Goal: Task Accomplishment & Management: Manage account settings

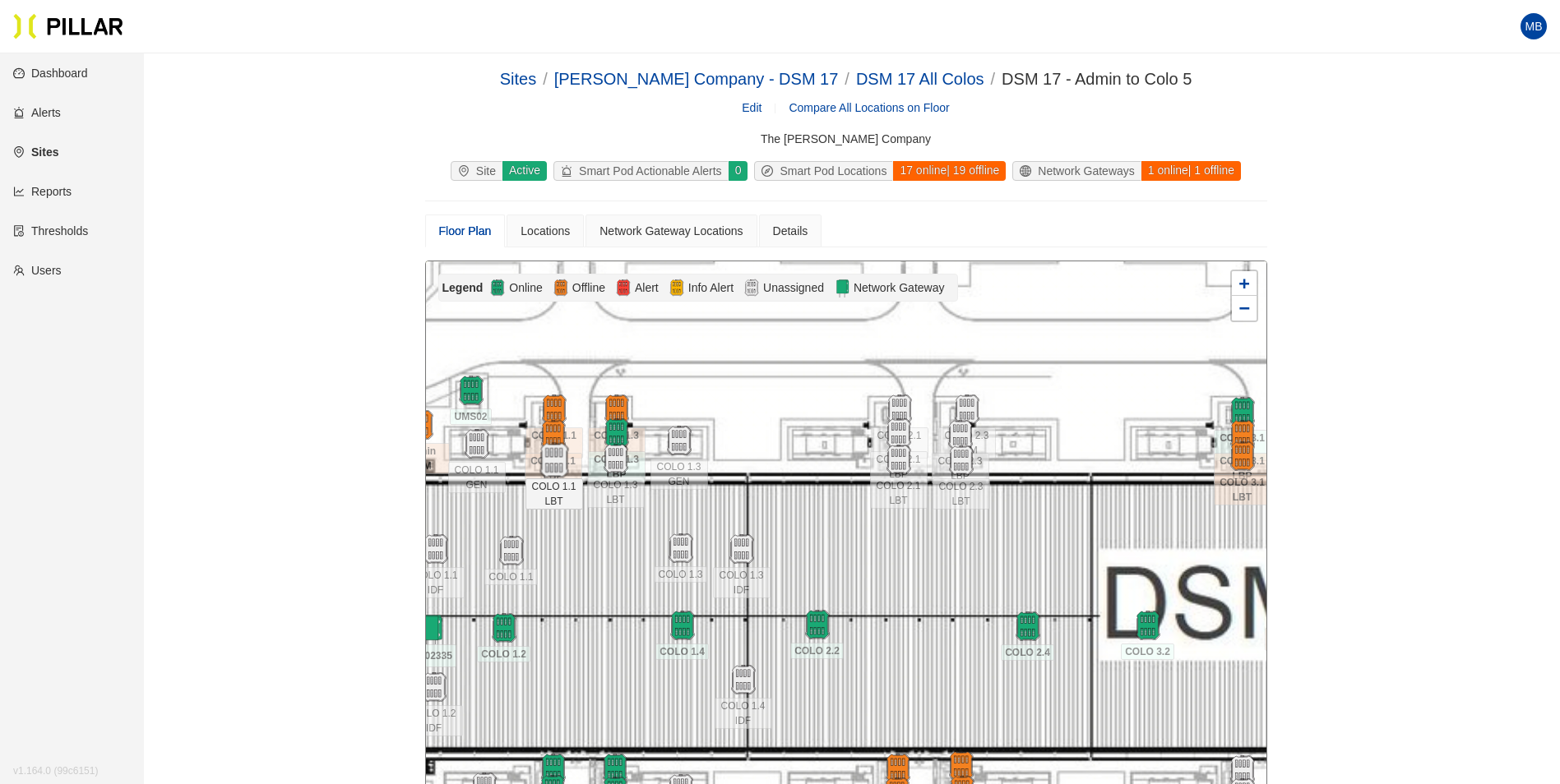
click at [559, 457] on img at bounding box center [554, 460] width 36 height 36
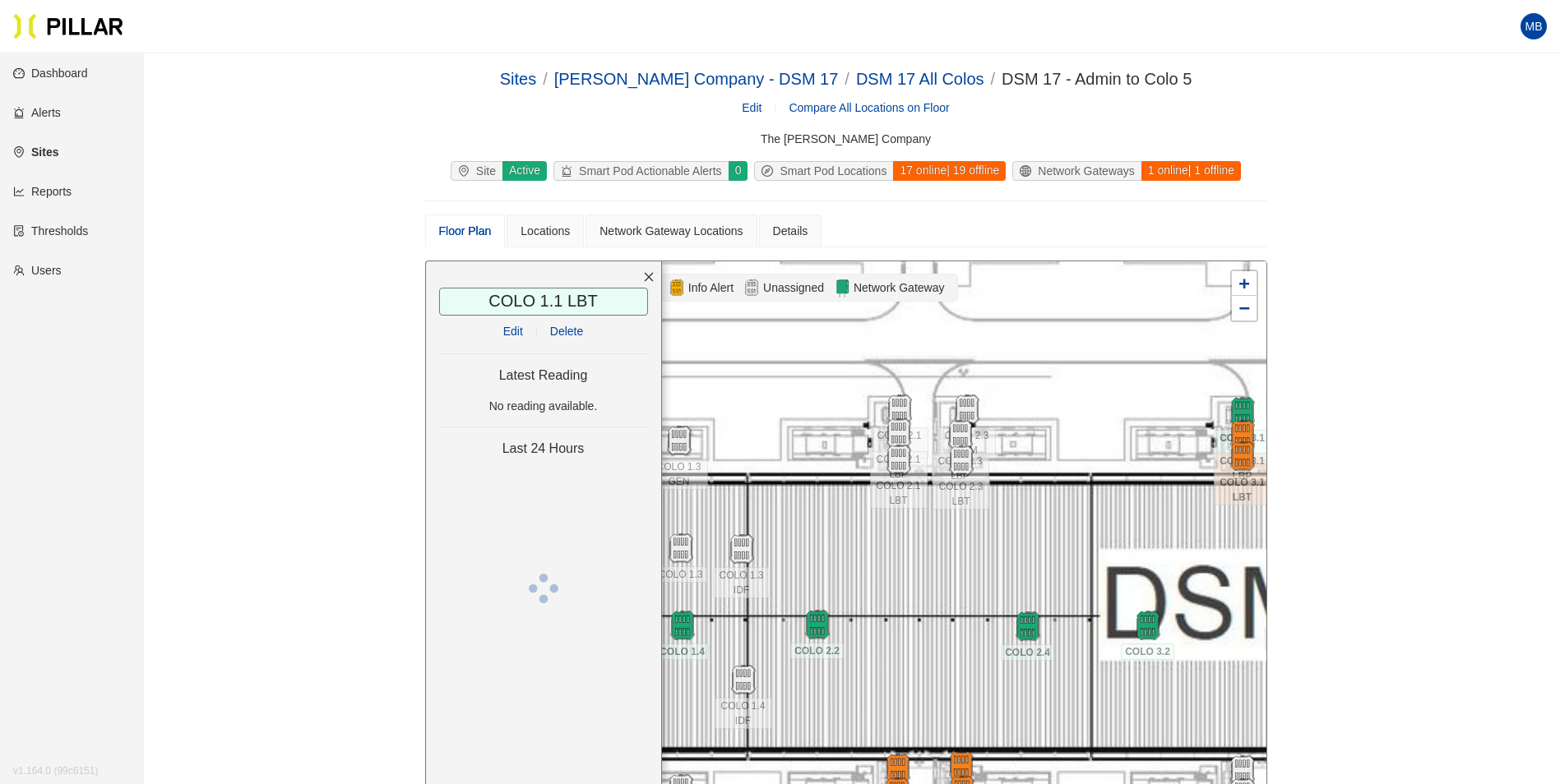
click at [510, 333] on link "Edit" at bounding box center [513, 331] width 20 height 13
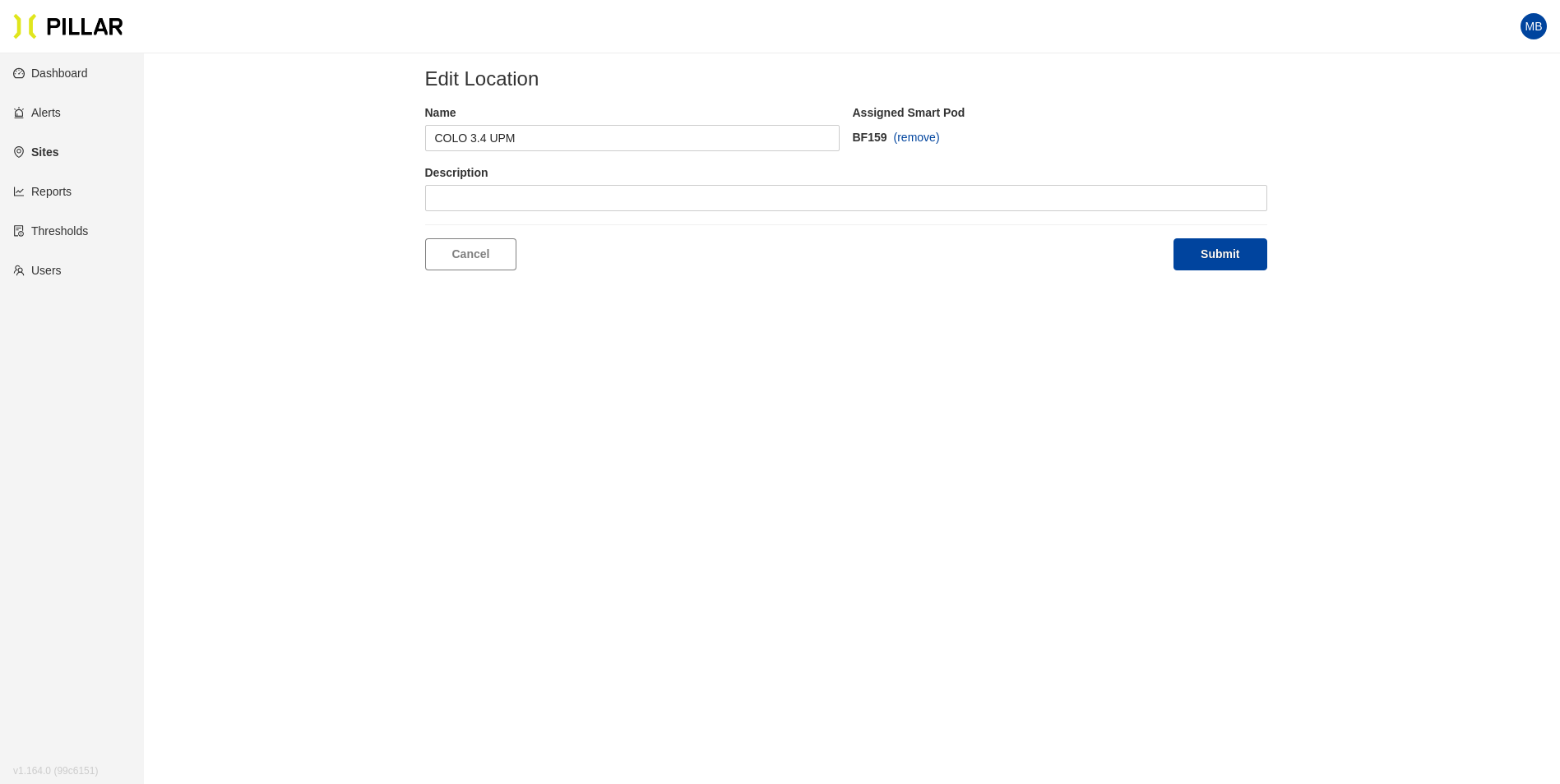
type input "COLO 1.1 LBT"
click at [476, 187] on span at bounding box center [521, 198] width 172 height 25
type input "256"
click at [459, 240] on div "BA256" at bounding box center [520, 231] width 191 height 26
click at [1214, 251] on button "Submit" at bounding box center [1220, 254] width 93 height 32
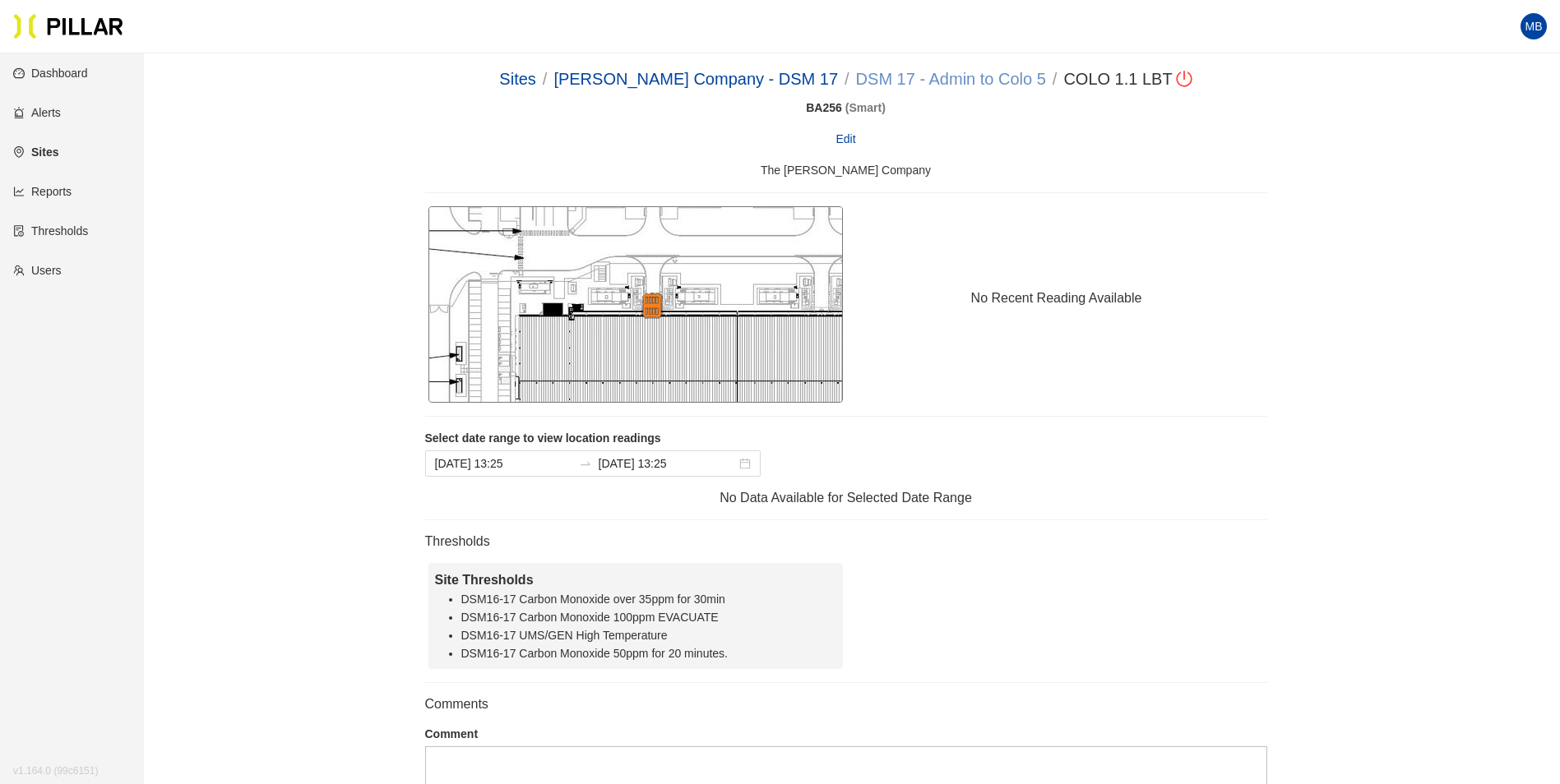
click at [967, 82] on link "DSM 17 - Admin to Colo 5" at bounding box center [952, 79] width 190 height 18
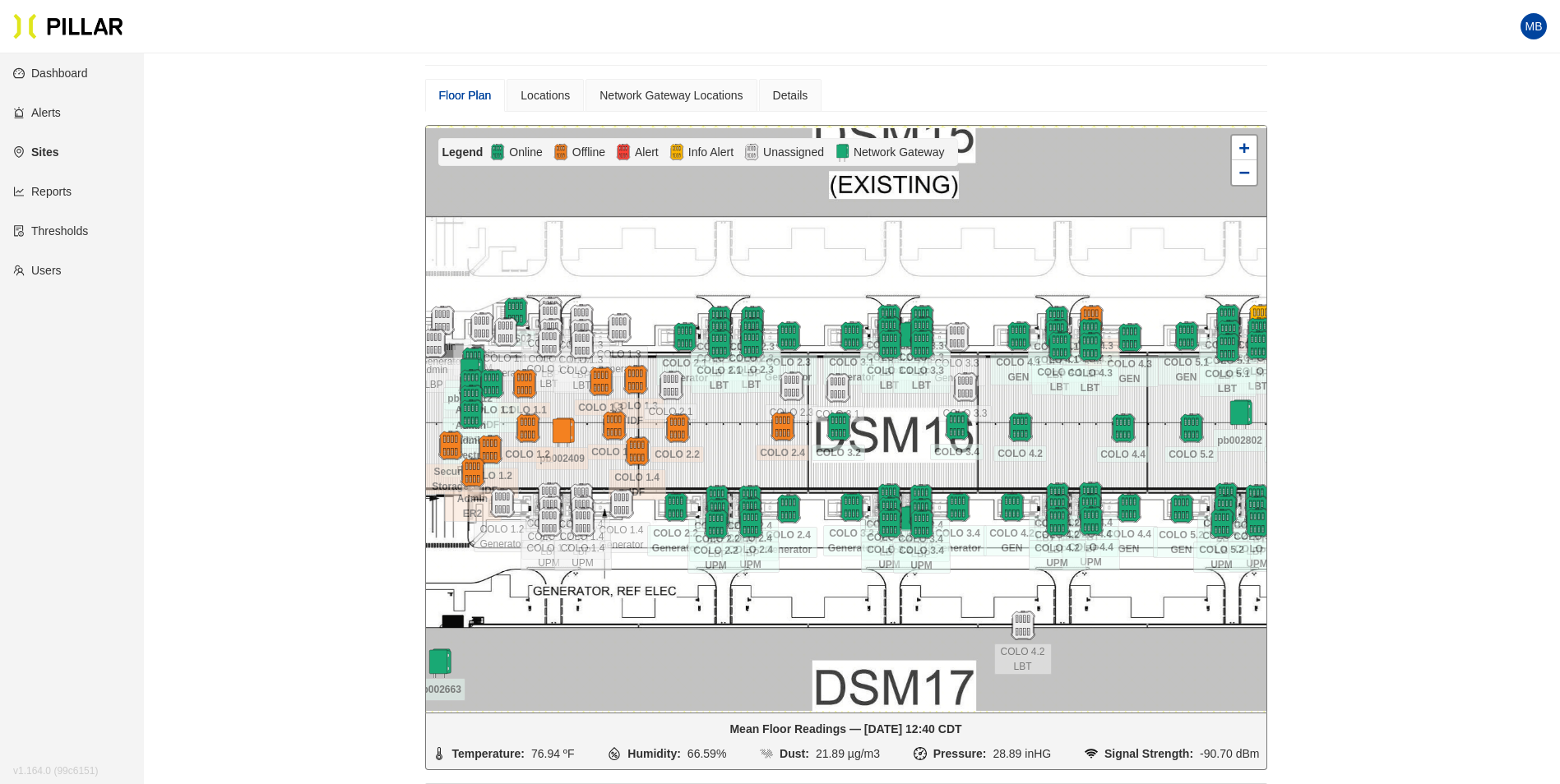
scroll to position [164, 0]
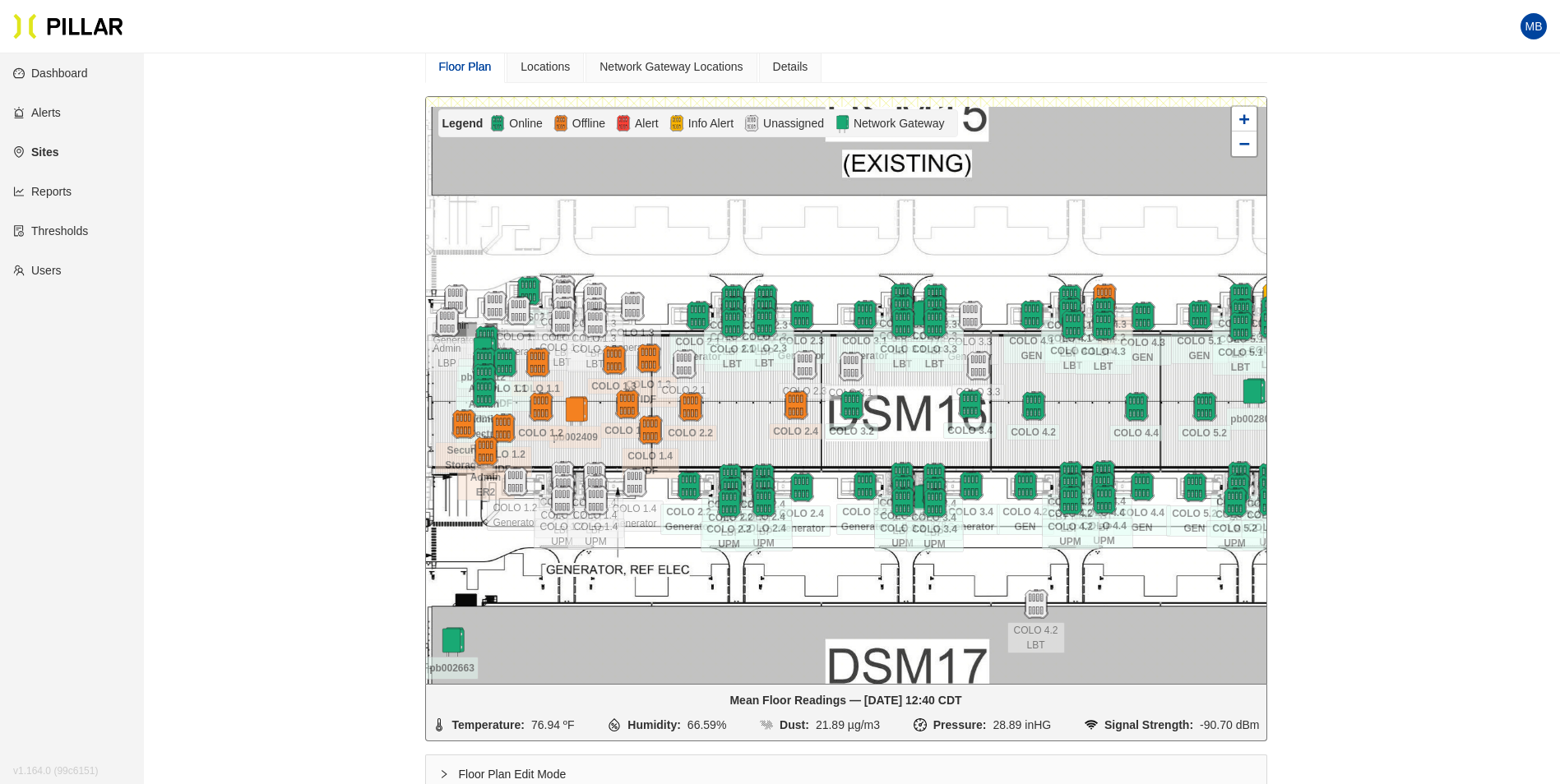
drag, startPoint x: 898, startPoint y: 417, endPoint x: 904, endPoint y: 427, distance: 11.7
click at [904, 427] on div at bounding box center [846, 390] width 841 height 587
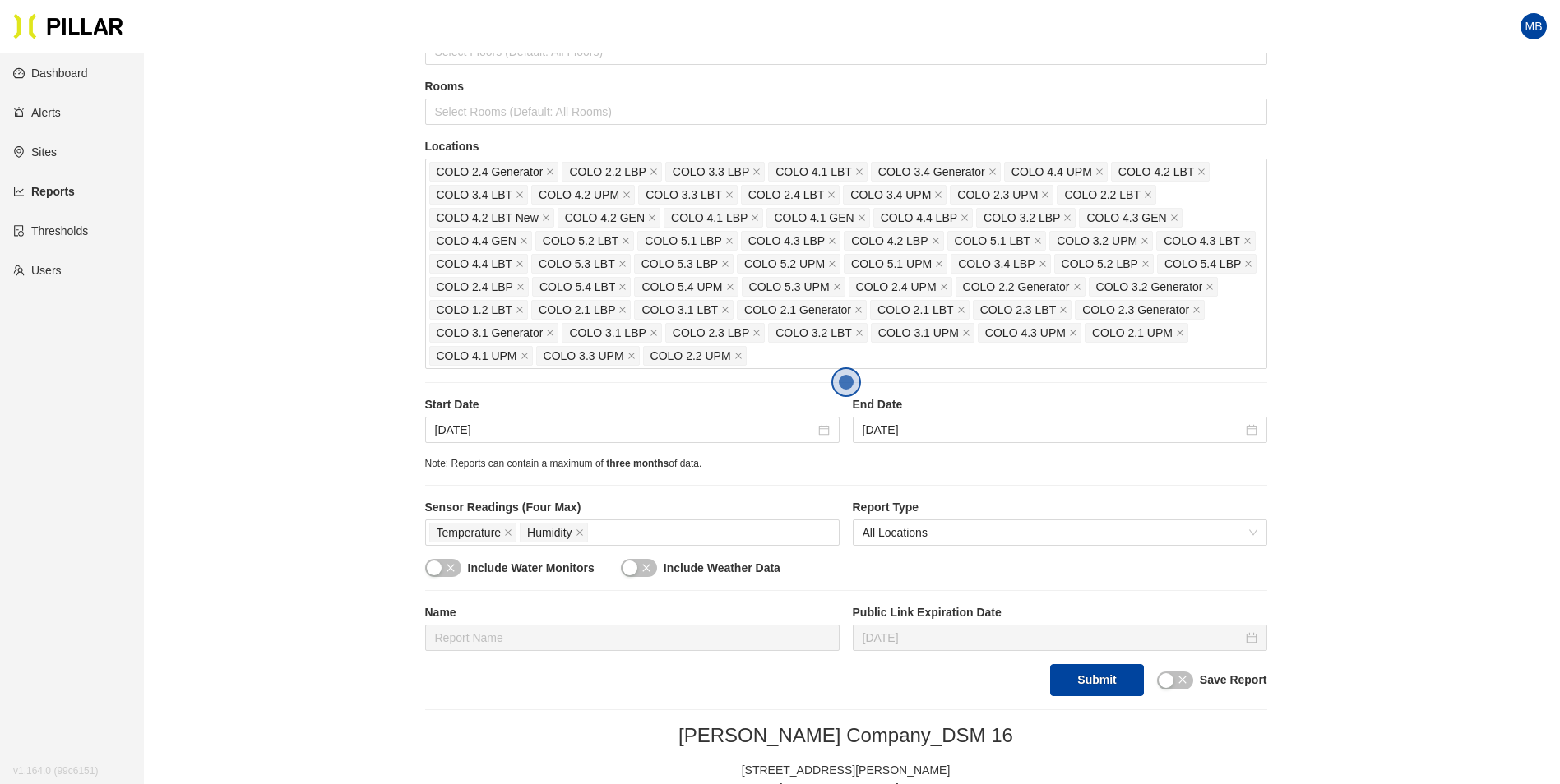
scroll to position [247, 0]
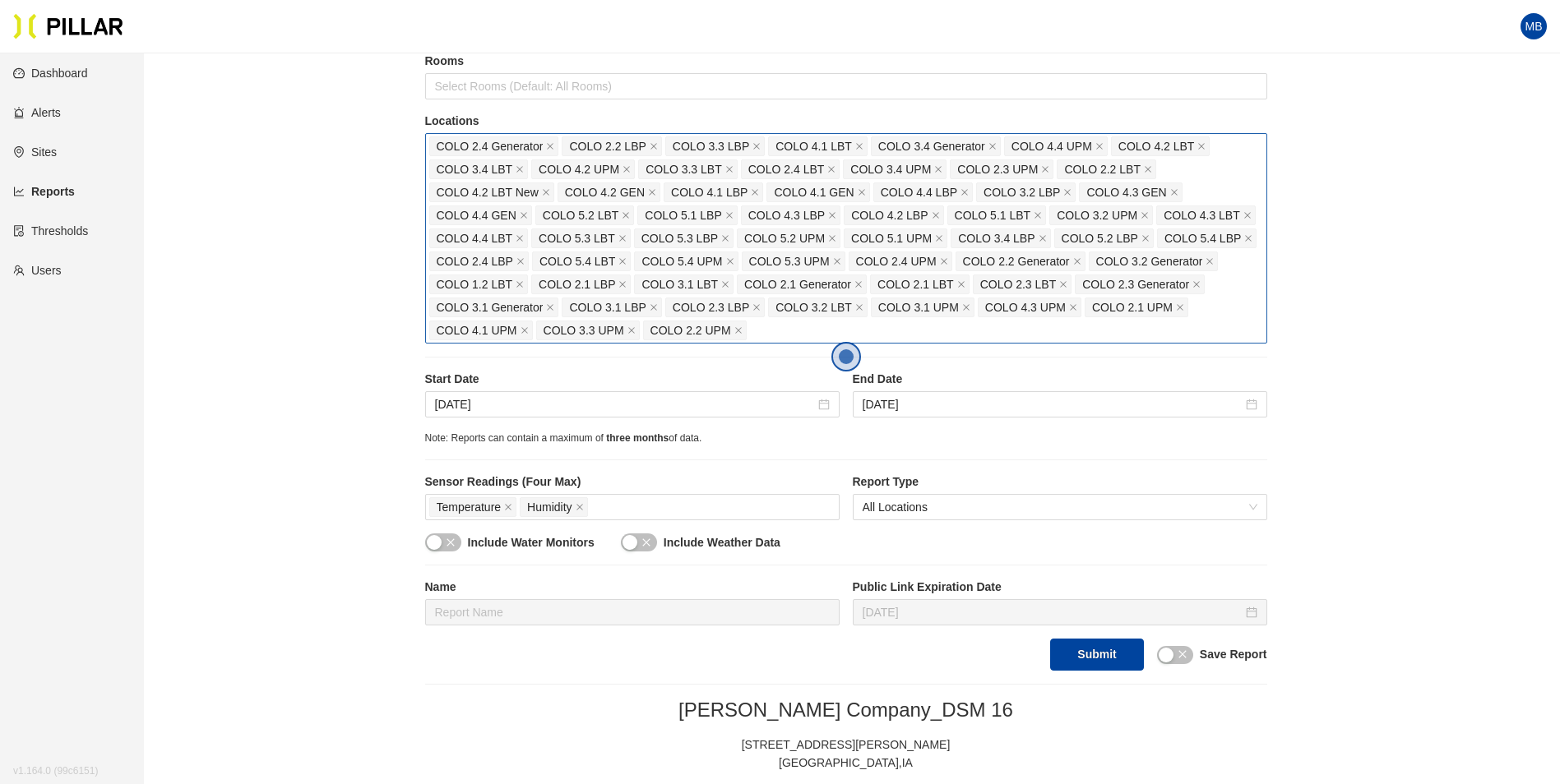
click at [774, 333] on div "COLO 2.4 Generator COLO 2.2 LBP COLO 3.3 LBP COLO 4.1 LBT COLO 3.4 Generator CO…" at bounding box center [847, 238] width 834 height 208
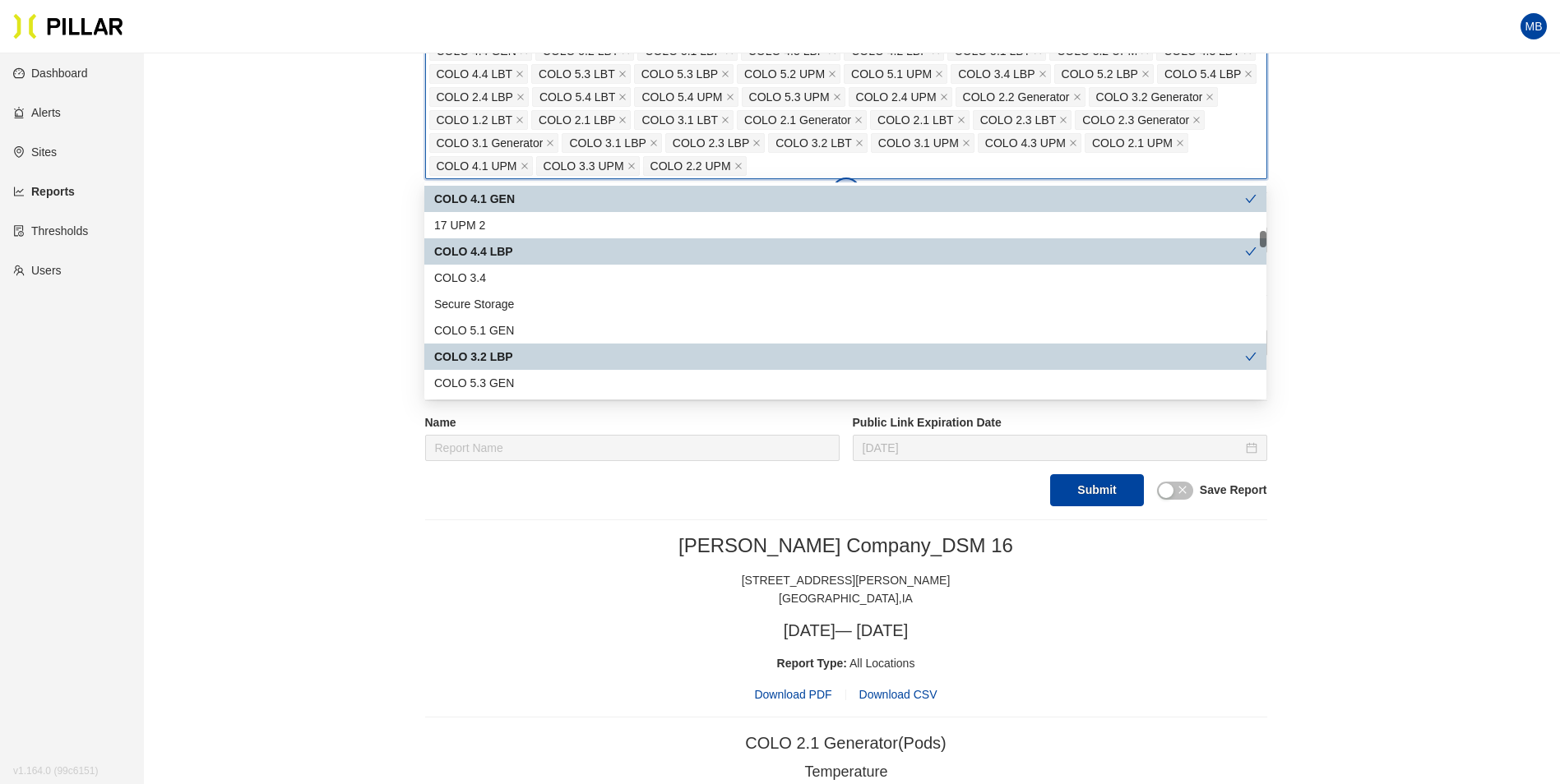
scroll to position [740, 0]
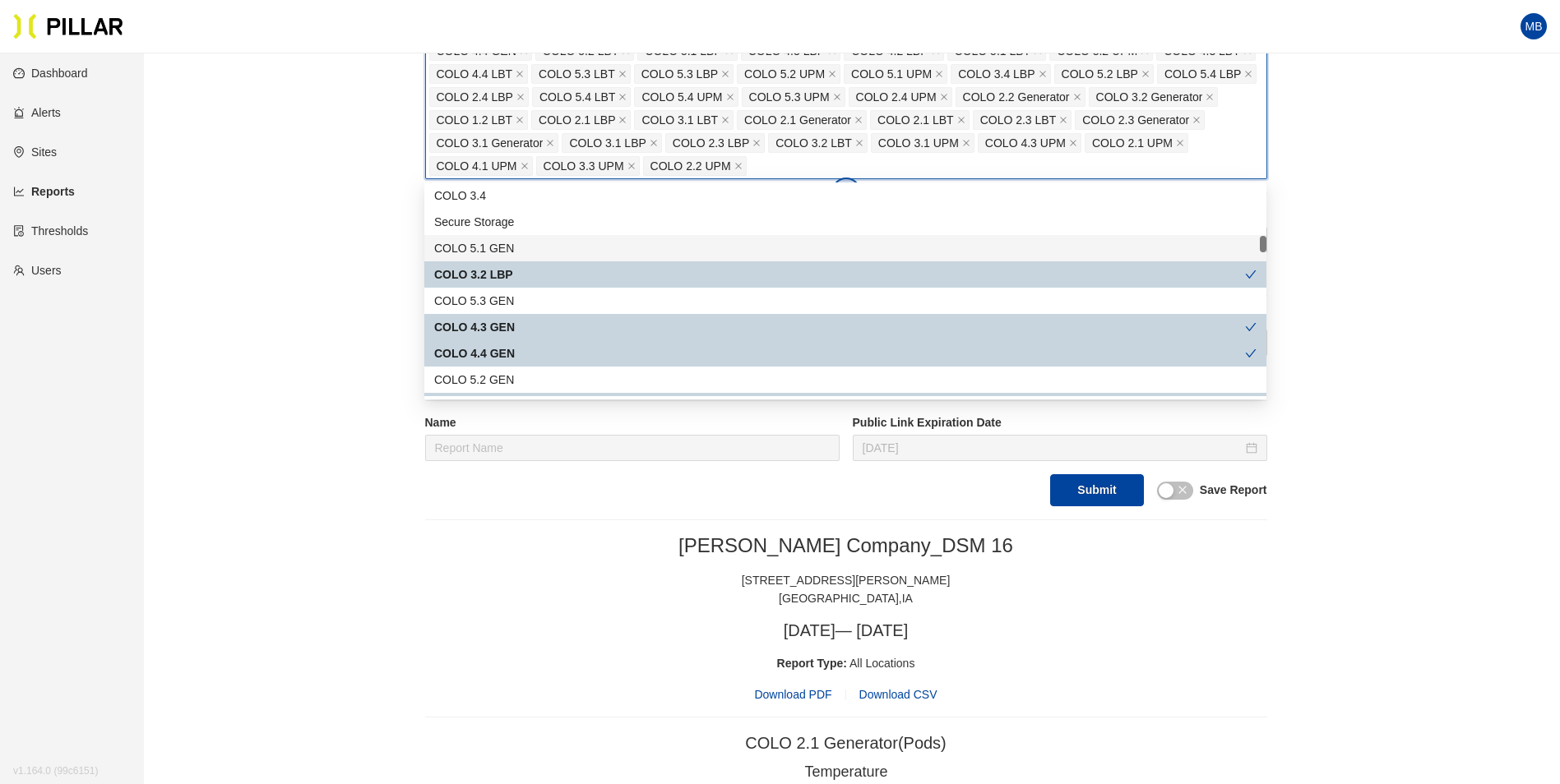
click at [544, 250] on div "COLO 5.1 GEN" at bounding box center [846, 248] width 823 height 18
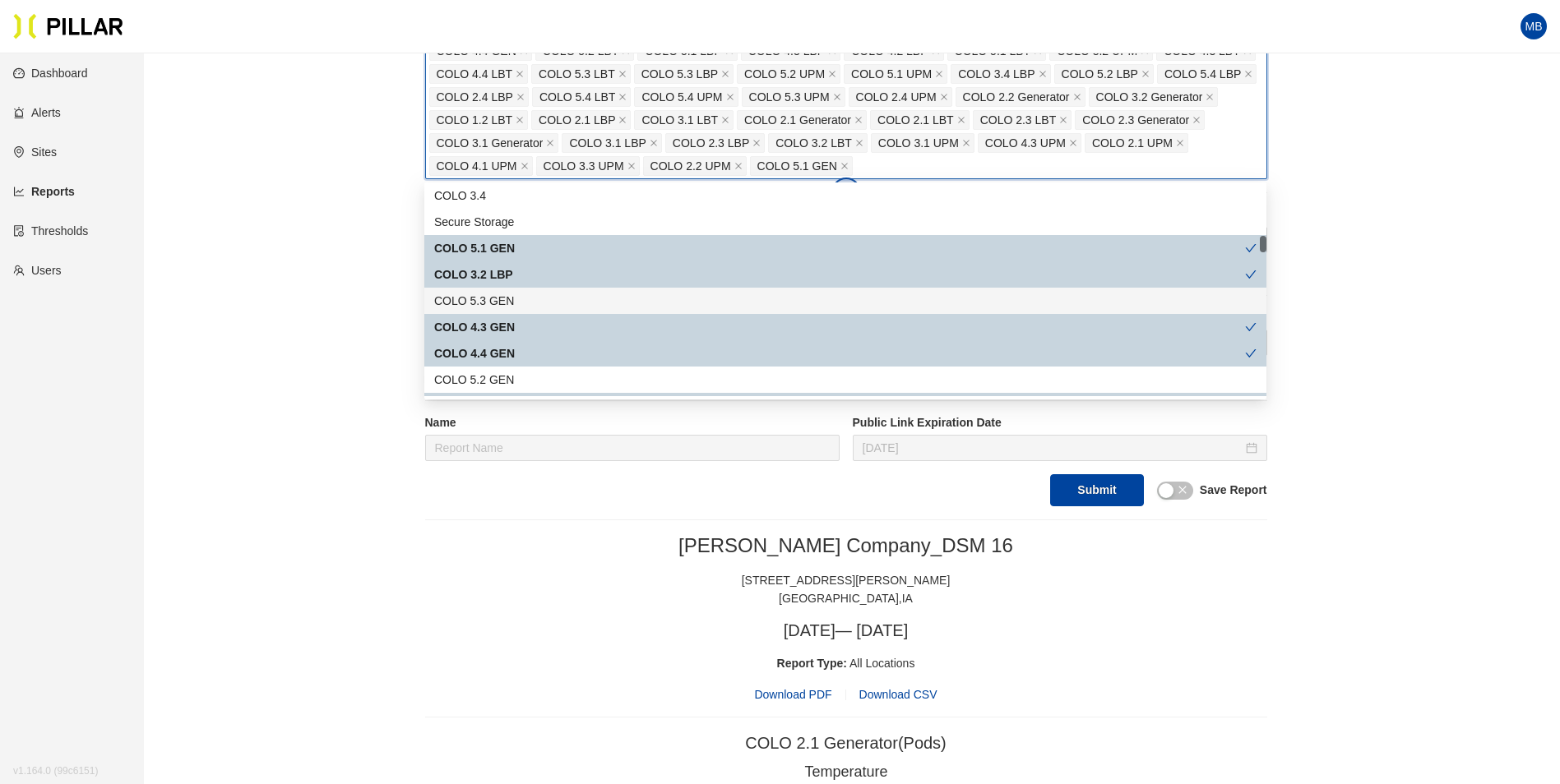
drag, startPoint x: 537, startPoint y: 302, endPoint x: 532, endPoint y: 374, distance: 72.2
click at [537, 302] on div "COLO 5.3 GEN" at bounding box center [846, 301] width 823 height 18
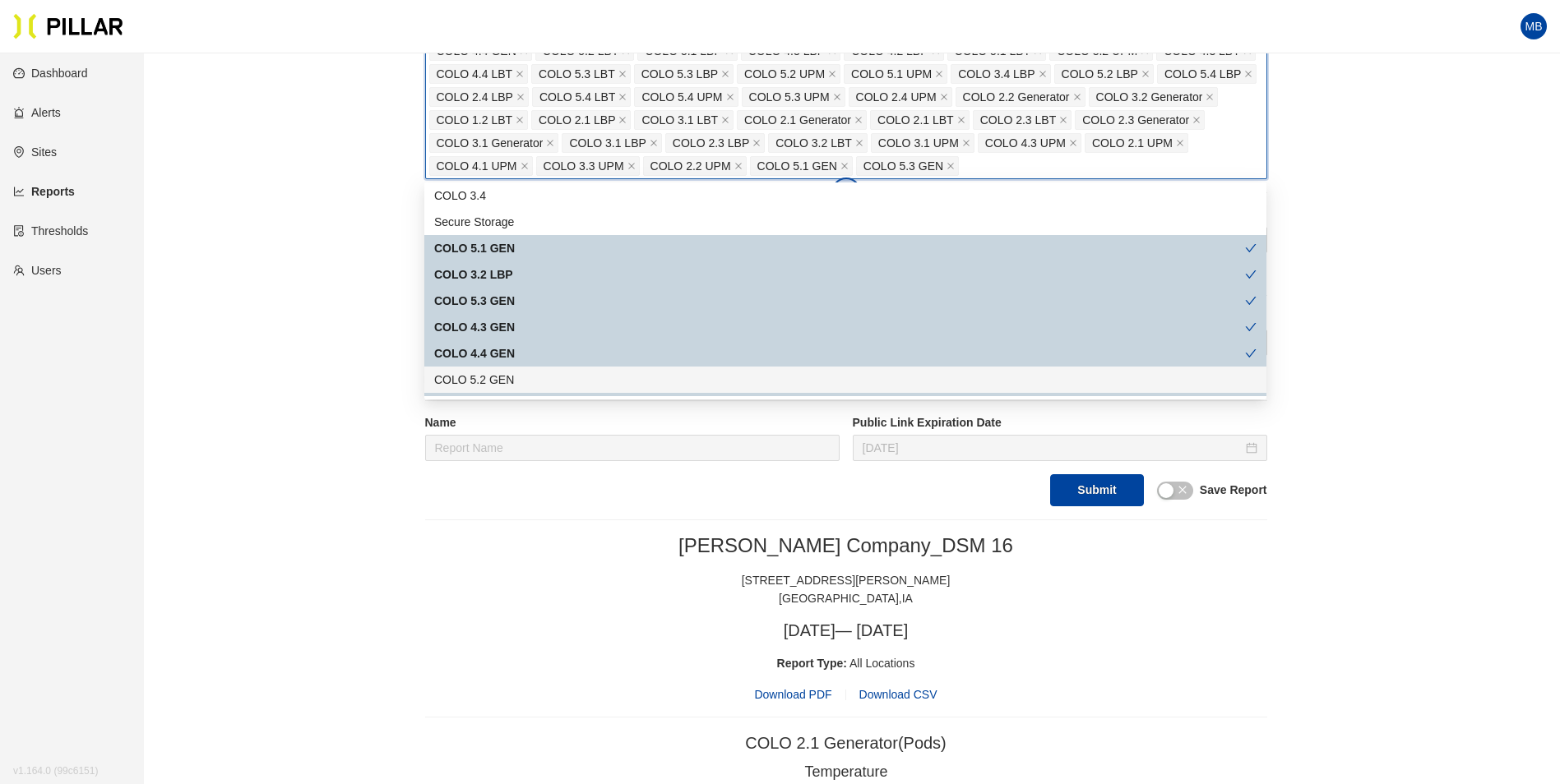
click at [512, 380] on div "COLO 5.2 GEN" at bounding box center [846, 380] width 823 height 18
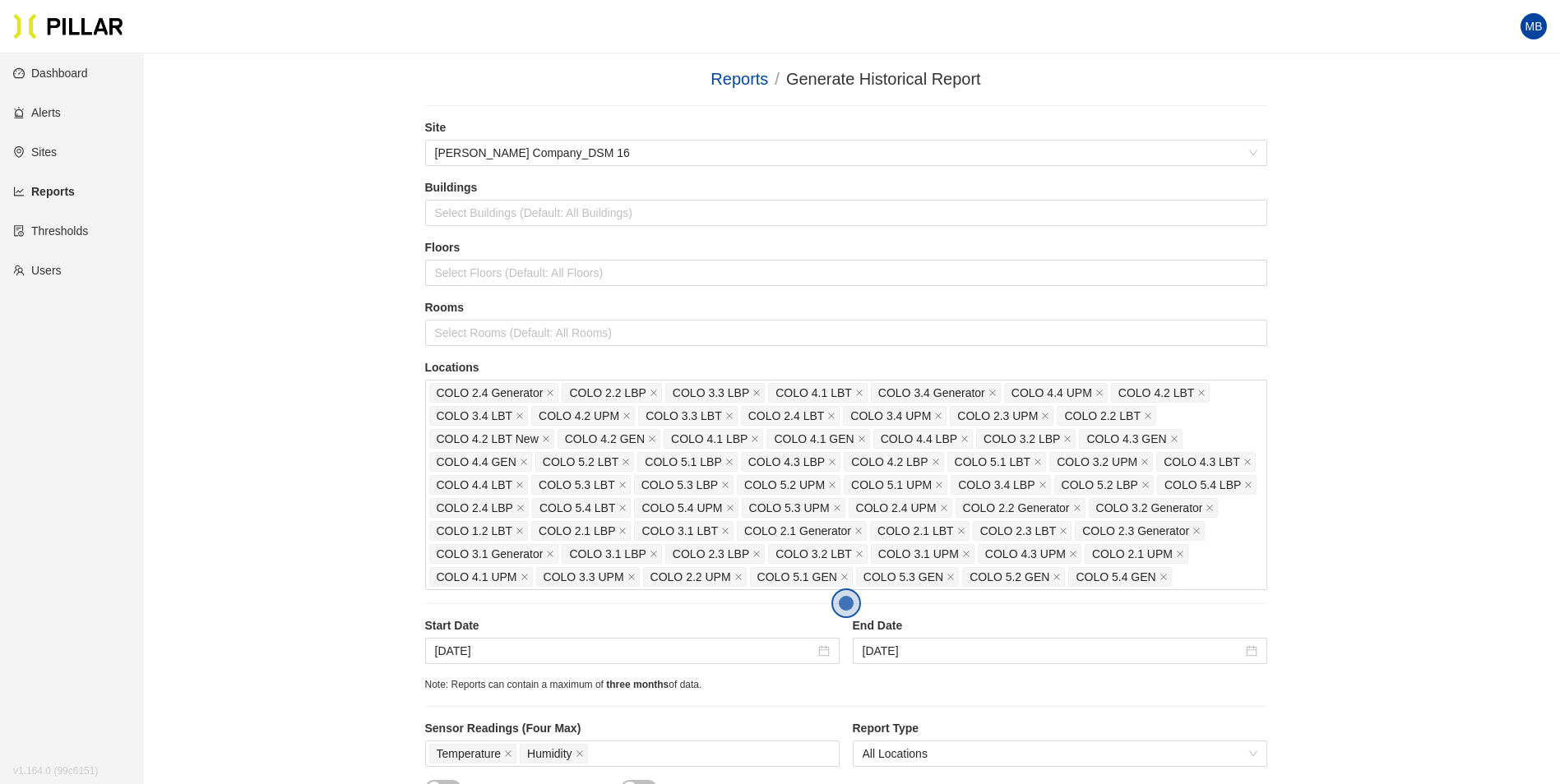
scroll to position [724, 0]
